Goal: Complete application form

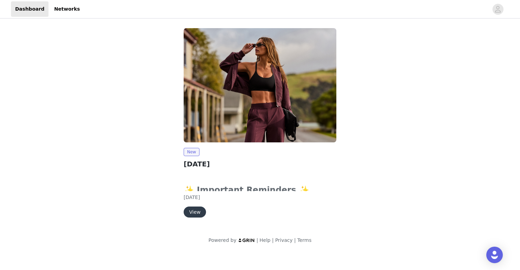
click at [200, 211] on button "View" at bounding box center [194, 212] width 22 height 11
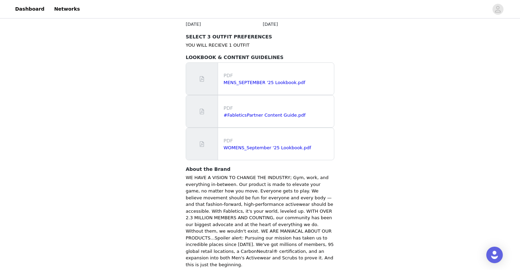
scroll to position [432, 0]
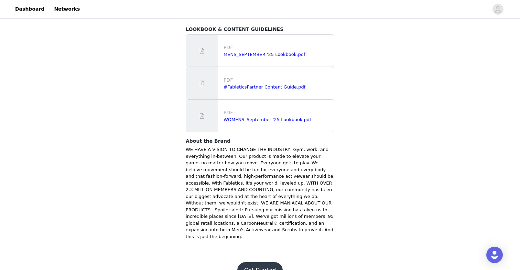
click at [265, 263] on button "Get Started" at bounding box center [260, 271] width 46 height 16
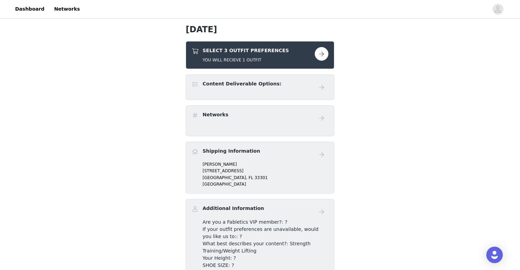
scroll to position [29, 0]
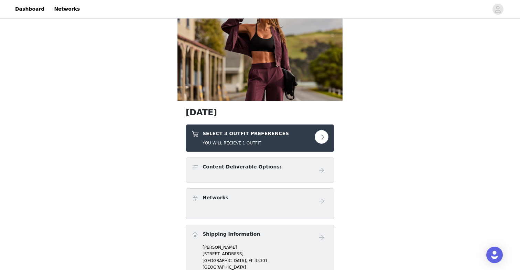
click at [220, 166] on h4 "Content Deliverable Options:" at bounding box center [241, 167] width 79 height 7
click at [319, 135] on button "button" at bounding box center [321, 137] width 14 height 14
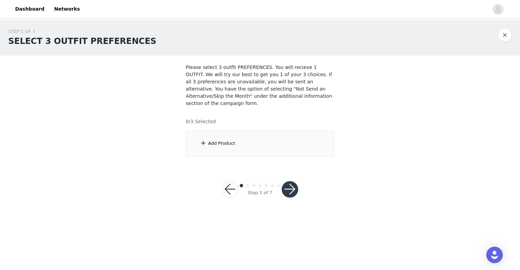
click at [276, 143] on div "Add Product" at bounding box center [260, 144] width 148 height 26
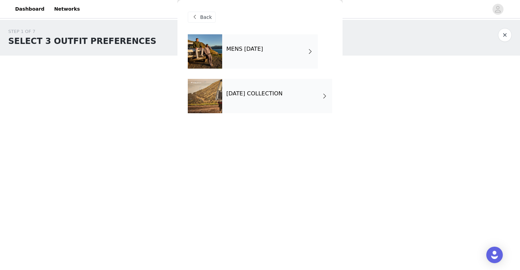
click at [273, 100] on div "[DATE] COLLECTION" at bounding box center [277, 96] width 110 height 34
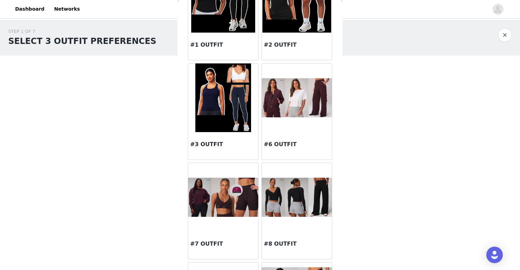
scroll to position [73, 0]
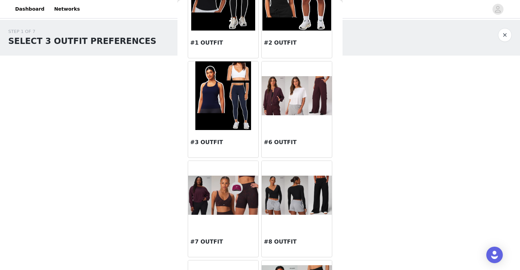
click at [312, 108] on img at bounding box center [296, 95] width 70 height 39
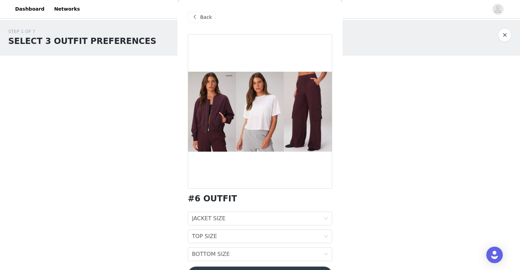
scroll to position [21, 0]
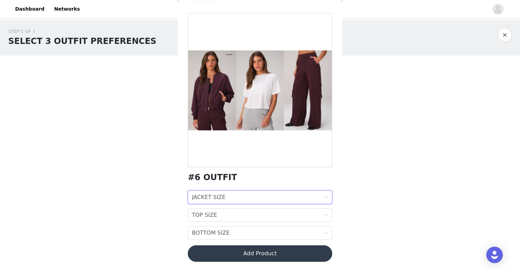
click at [309, 200] on div "JACKET SIZE JACKET SIZE" at bounding box center [258, 197] width 132 height 13
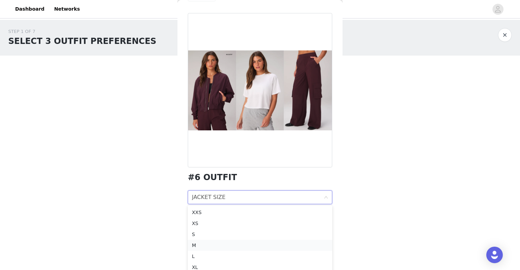
click at [295, 249] on div "M" at bounding box center [260, 246] width 136 height 8
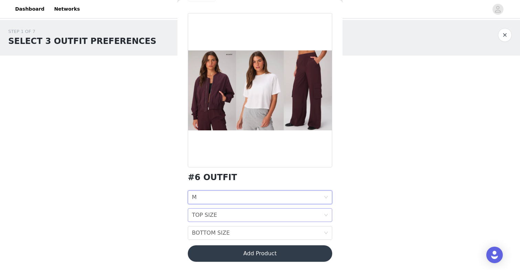
click at [295, 217] on div "TOP SIZE TOP SIZE" at bounding box center [258, 215] width 132 height 13
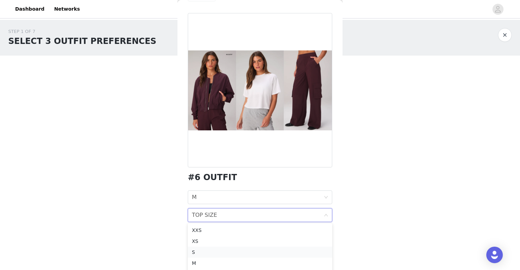
click at [295, 253] on div "S" at bounding box center [260, 253] width 136 height 8
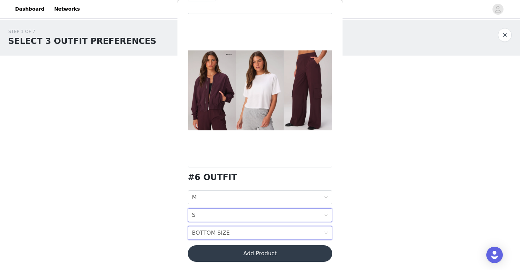
click at [294, 232] on div "BOTTOM SIZE BOTTOM SIZE" at bounding box center [258, 233] width 132 height 13
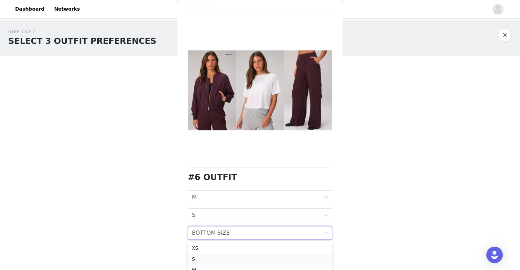
click at [294, 260] on div "S" at bounding box center [260, 260] width 136 height 8
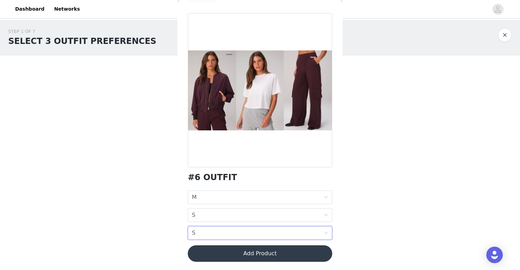
click at [361, 180] on div "STEP 1 OF 7 SELECT 3 OUTFIT PREFERENCES Please select 3 outfit PREFERENCES. You…" at bounding box center [260, 117] width 520 height 194
click at [272, 253] on button "Add Product" at bounding box center [260, 254] width 144 height 16
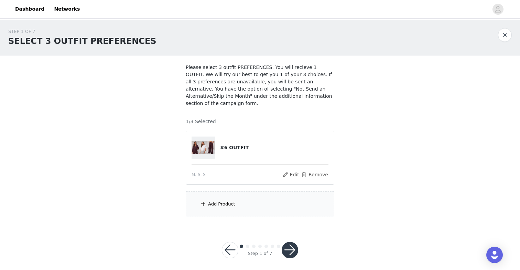
click at [270, 214] on div "Add Product" at bounding box center [260, 205] width 148 height 26
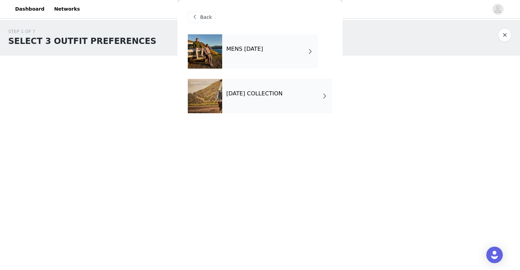
click at [276, 93] on h4 "[DATE] COLLECTION" at bounding box center [254, 94] width 56 height 6
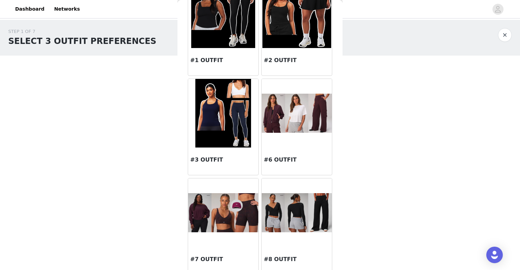
scroll to position [56, 0]
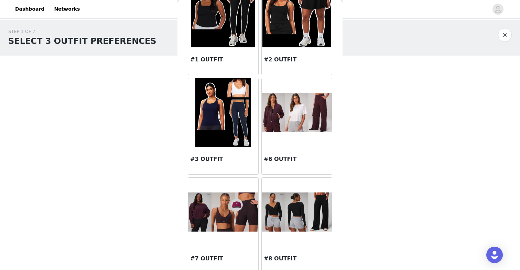
click at [221, 124] on img at bounding box center [222, 112] width 55 height 69
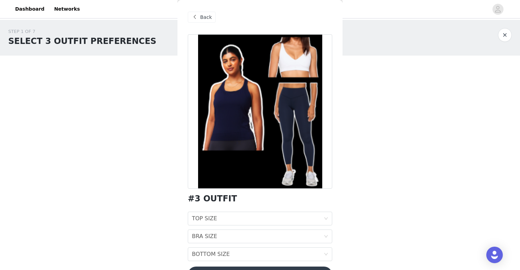
scroll to position [21, 0]
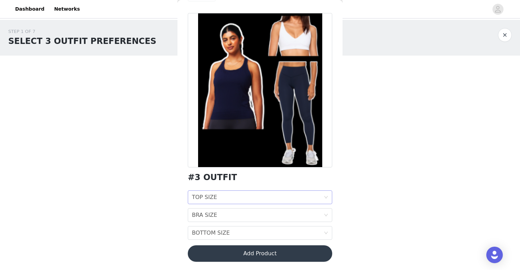
click at [247, 195] on div "TOP SIZE TOP SIZE" at bounding box center [258, 197] width 132 height 13
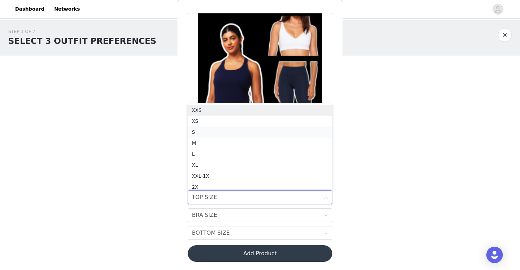
scroll to position [3, 0]
click at [246, 126] on div "S" at bounding box center [260, 129] width 136 height 8
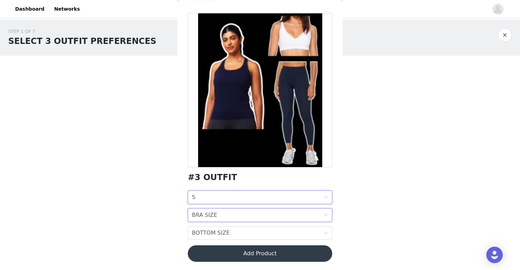
click at [249, 214] on div "BRA SIZE BRA SIZE" at bounding box center [258, 215] width 132 height 13
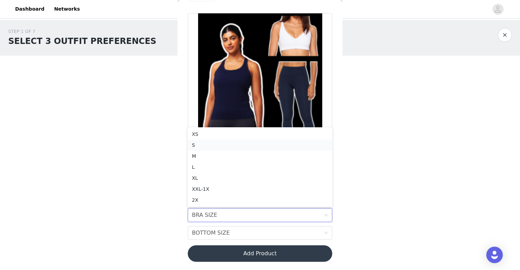
click at [241, 145] on div "S" at bounding box center [260, 146] width 136 height 8
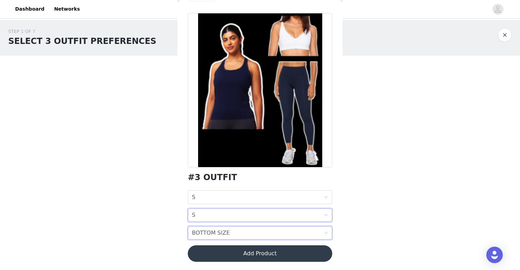
click at [258, 233] on div "BOTTOM SIZE BOTTOM SIZE" at bounding box center [258, 233] width 132 height 13
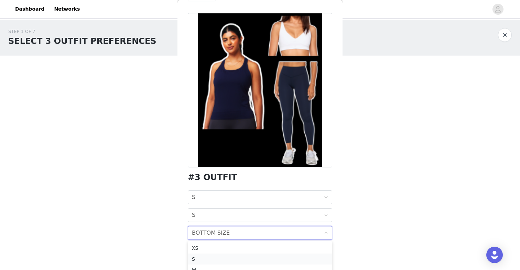
click at [248, 254] on li "S" at bounding box center [260, 259] width 144 height 11
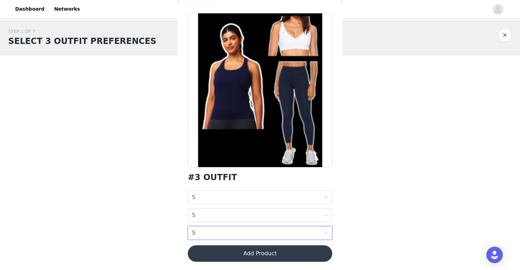
click at [362, 193] on div "STEP 1 OF 7 SELECT 3 OUTFIT PREFERENCES Please select 3 outfit PREFERENCES. You…" at bounding box center [260, 123] width 520 height 206
click at [291, 252] on button "Add Product" at bounding box center [260, 254] width 144 height 16
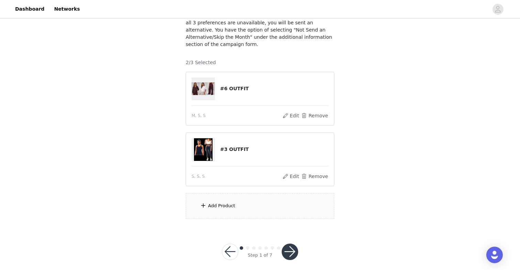
scroll to position [65, 0]
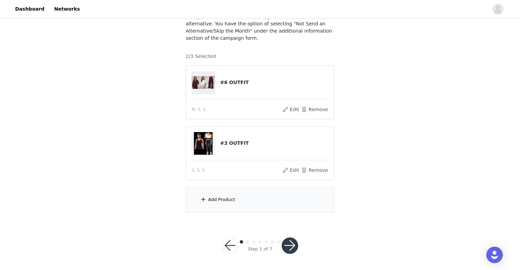
click at [266, 210] on div "Add Product" at bounding box center [260, 200] width 148 height 26
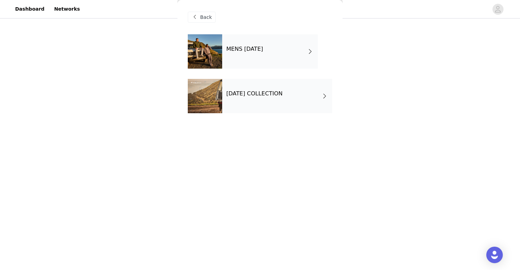
click at [267, 96] on h4 "[DATE] COLLECTION" at bounding box center [254, 94] width 56 height 6
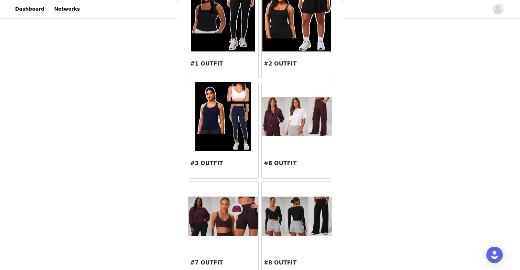
scroll to position [121, 0]
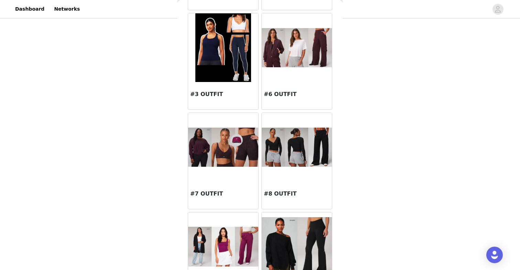
click at [314, 136] on img at bounding box center [296, 148] width 70 height 40
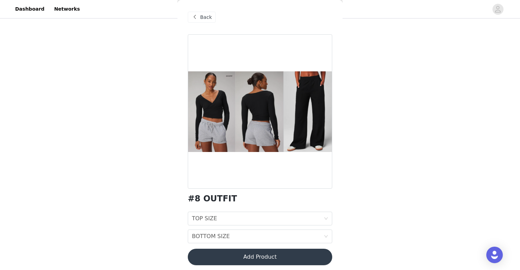
scroll to position [3, 0]
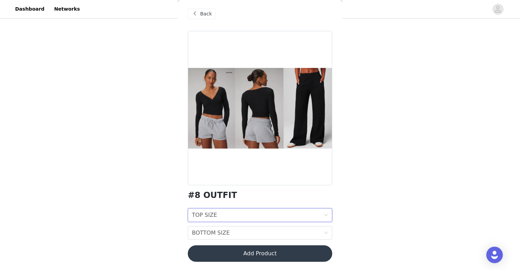
click at [294, 215] on div "TOP SIZE TOP SIZE" at bounding box center [258, 215] width 132 height 13
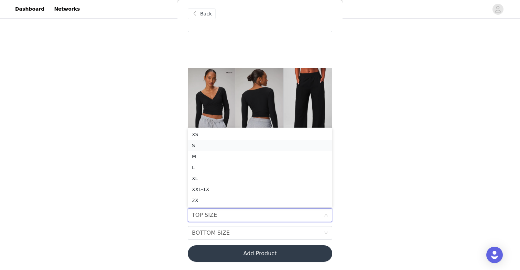
click at [283, 145] on div "S" at bounding box center [260, 146] width 136 height 8
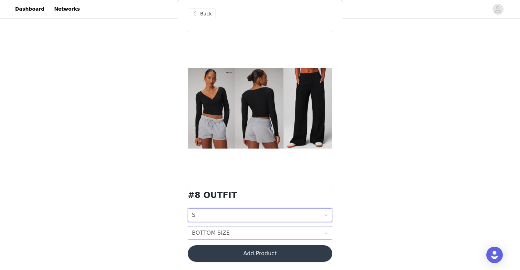
click at [287, 237] on div "BOTTOM SIZE BOTTOM SIZE" at bounding box center [258, 233] width 132 height 13
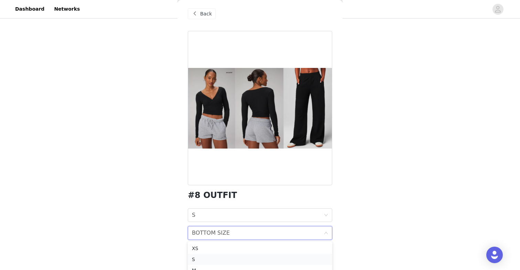
click at [286, 258] on div "S" at bounding box center [260, 260] width 136 height 8
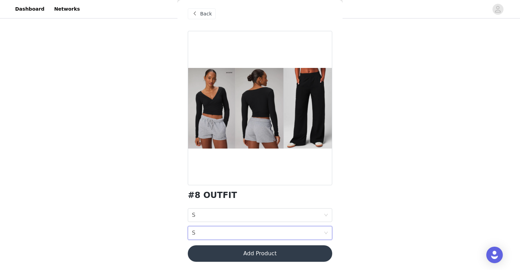
click at [370, 167] on div "STEP 1 OF 7 SELECT 3 OUTFIT PREFERENCES Please select 3 outfit PREFERENCES. You…" at bounding box center [260, 88] width 520 height 267
click at [288, 254] on button "Add Product" at bounding box center [260, 254] width 144 height 16
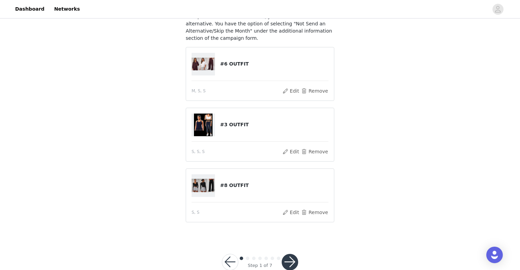
scroll to position [82, 0]
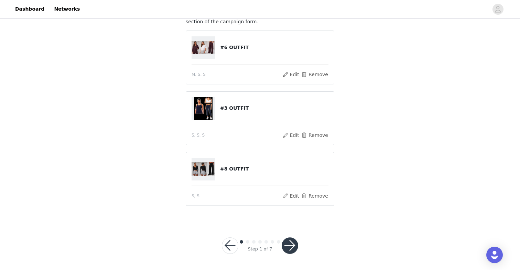
click at [292, 244] on button "button" at bounding box center [289, 246] width 16 height 16
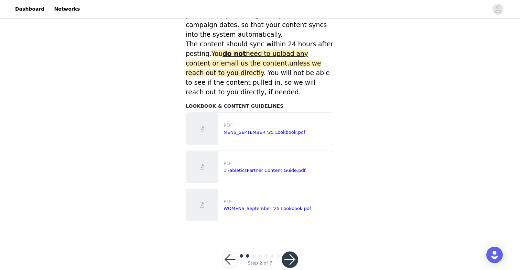
scroll to position [314, 0]
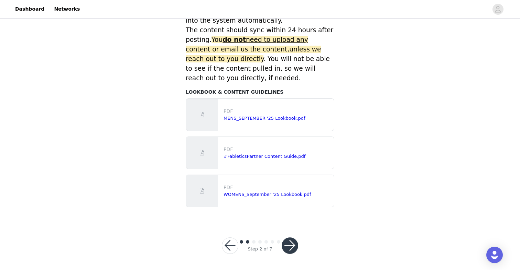
click at [294, 248] on button "button" at bounding box center [289, 246] width 16 height 16
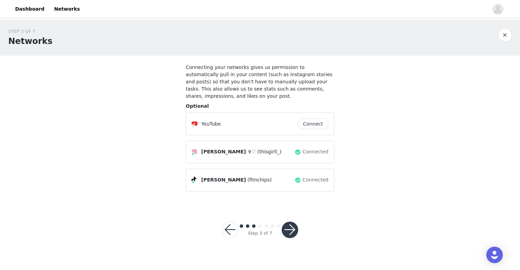
click at [292, 227] on button "button" at bounding box center [289, 230] width 16 height 16
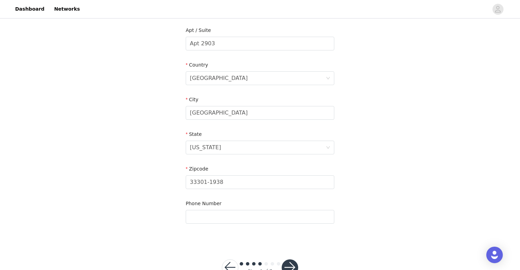
scroll to position [198, 0]
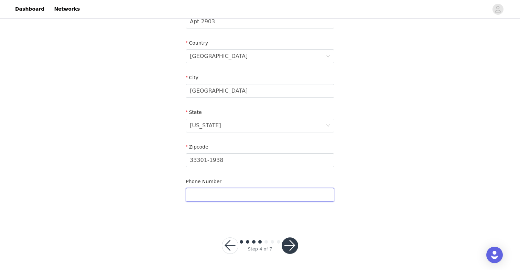
click at [280, 197] on input "text" at bounding box center [260, 195] width 148 height 14
type input "9545523051"
click at [287, 249] on button "button" at bounding box center [289, 246] width 16 height 16
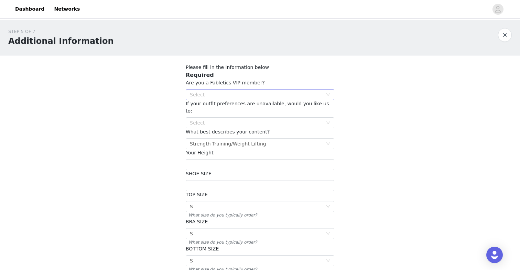
click at [305, 93] on div "Select" at bounding box center [256, 94] width 133 height 7
click at [293, 119] on li "NO" at bounding box center [260, 119] width 148 height 11
click at [364, 107] on div "STEP 5 OF 7 Additional Information Please fill in the information below Require…" at bounding box center [260, 174] width 520 height 308
click at [329, 121] on icon "icon: down" at bounding box center [328, 123] width 4 height 4
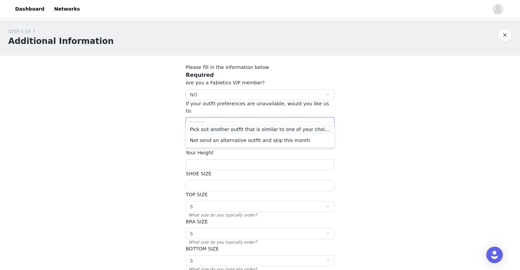
click at [320, 130] on li "Pick out another outfit that is similar to one of your choices" at bounding box center [260, 129] width 148 height 11
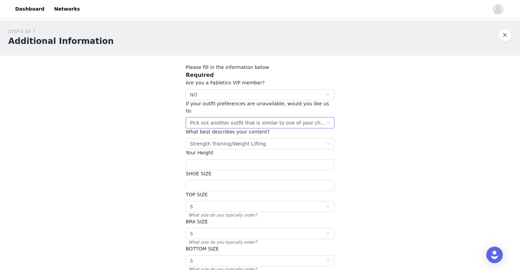
click at [364, 133] on div "STEP 5 OF 7 Additional Information Please fill in the information below Require…" at bounding box center [260, 174] width 520 height 308
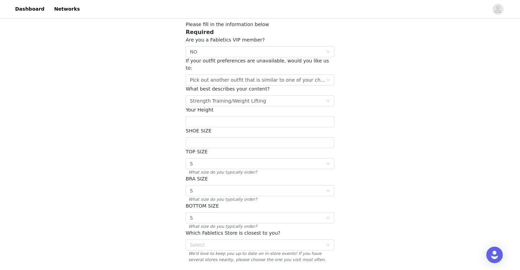
scroll to position [50, 0]
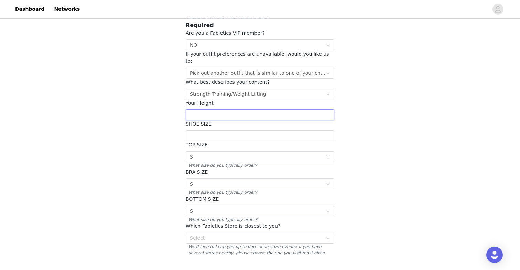
click at [314, 110] on input "text" at bounding box center [260, 115] width 148 height 11
type input "8"
click at [306, 131] on input "text" at bounding box center [260, 136] width 148 height 11
type input "S"
click at [409, 127] on div "STEP 5 OF 7 Additional Information Please fill in the information below Require…" at bounding box center [260, 124] width 520 height 308
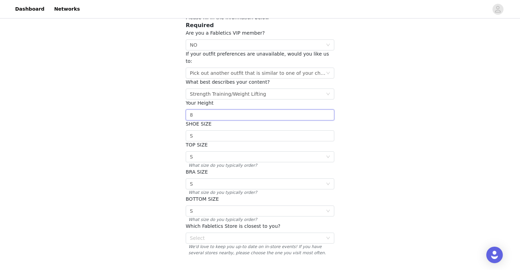
click at [259, 110] on input "8" at bounding box center [260, 115] width 148 height 11
type input "5"
type input "5'4"
click at [365, 122] on div "STEP 5 OF 7 Additional Information Please fill in the information below Require…" at bounding box center [260, 124] width 520 height 308
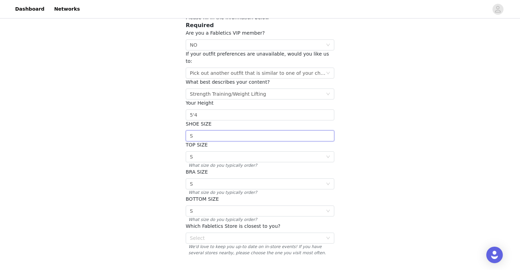
click at [283, 131] on input "S" at bounding box center [260, 136] width 148 height 11
type input "8"
click at [448, 109] on div "STEP 5 OF 7 Additional Information Please fill in the information below Require…" at bounding box center [260, 124] width 520 height 308
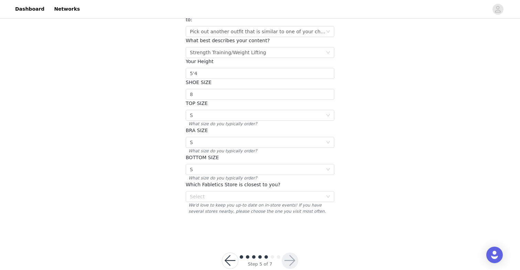
scroll to position [93, 0]
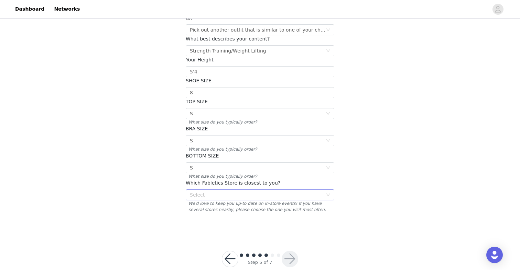
click at [331, 190] on div "Select" at bounding box center [260, 195] width 148 height 11
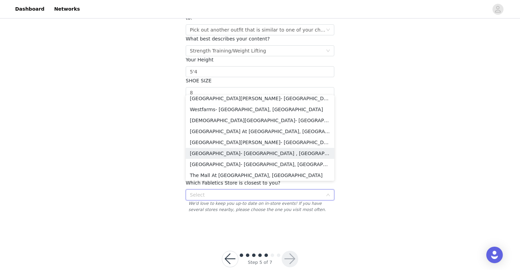
scroll to position [330, 0]
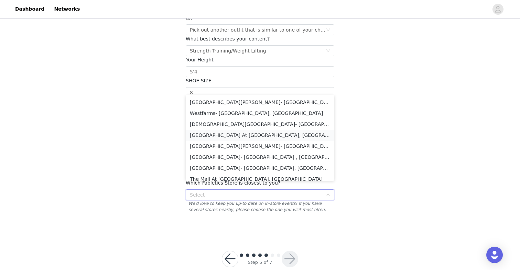
click at [307, 136] on li "[GEOGRAPHIC_DATA] At [GEOGRAPHIC_DATA], [GEOGRAPHIC_DATA]" at bounding box center [260, 135] width 148 height 11
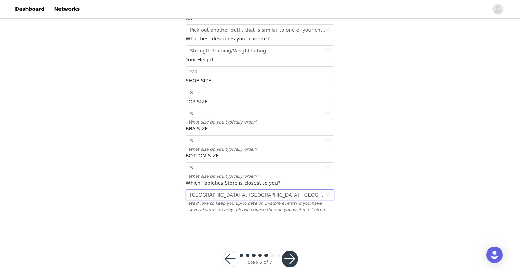
click at [387, 148] on div "STEP 5 OF 7 Additional Information Please fill in the information below Require…" at bounding box center [260, 81] width 520 height 308
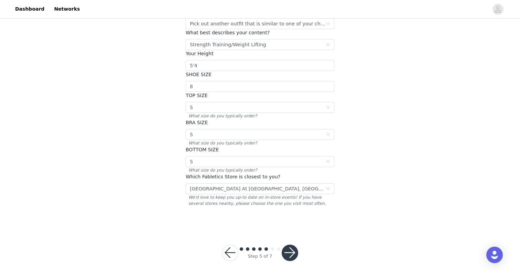
click at [299, 243] on div "Step 5 of 7" at bounding box center [259, 253] width 93 height 33
click at [293, 245] on button "button" at bounding box center [289, 253] width 16 height 16
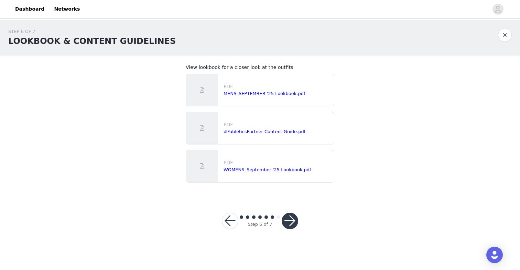
click at [291, 220] on button "button" at bounding box center [289, 221] width 16 height 16
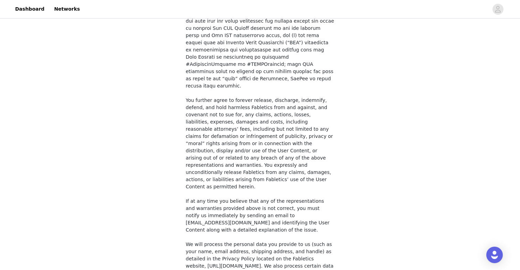
scroll to position [509, 0]
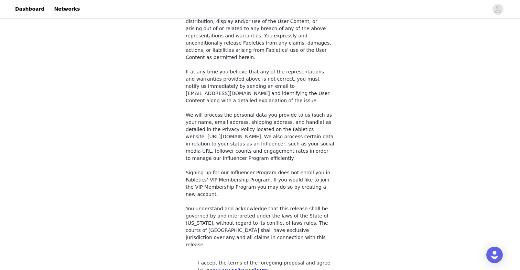
click at [188, 260] on span at bounding box center [188, 262] width 5 height 5
click at [188, 260] on input "checkbox" at bounding box center [188, 262] width 5 height 5
checkbox input "true"
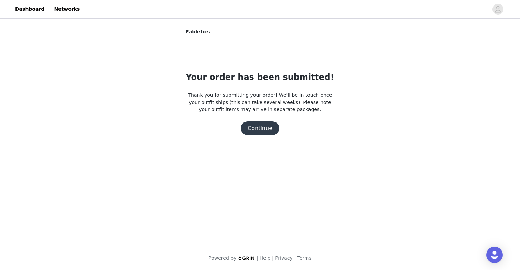
click at [265, 130] on button "Continue" at bounding box center [260, 129] width 38 height 14
